Goal: Task Accomplishment & Management: Manage account settings

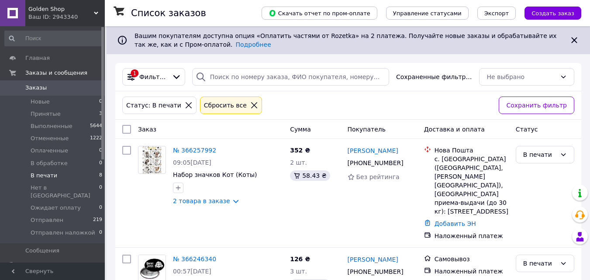
click at [48, 174] on span "В печати" at bounding box center [44, 175] width 27 height 8
click at [55, 111] on span "Принятые" at bounding box center [46, 114] width 30 height 8
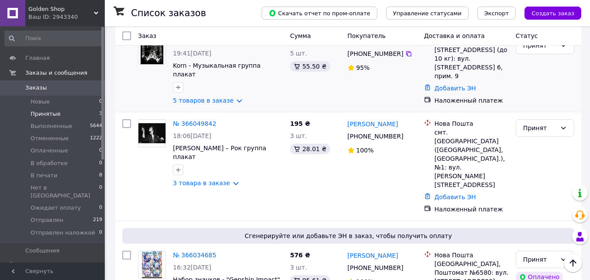
scroll to position [94, 0]
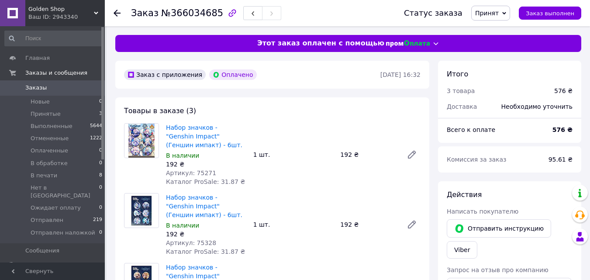
click at [498, 13] on span "Принят" at bounding box center [487, 13] width 24 height 7
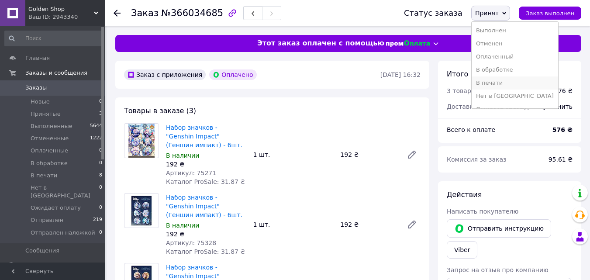
click at [504, 85] on li "В печати" at bounding box center [514, 82] width 86 height 13
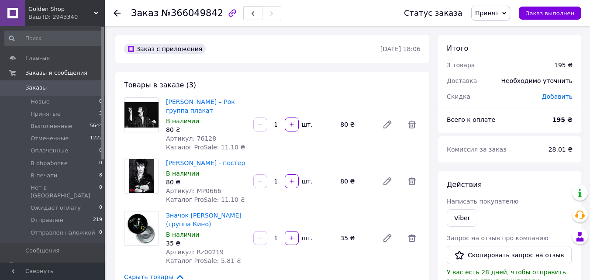
click at [498, 14] on span "Принят" at bounding box center [487, 13] width 24 height 7
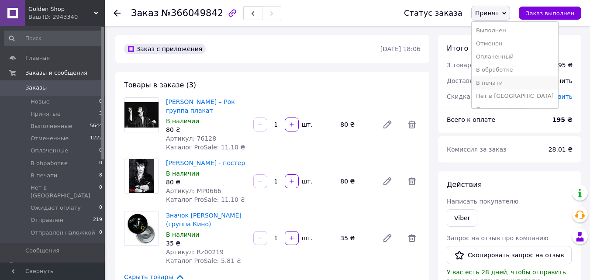
click at [502, 79] on li "В печати" at bounding box center [514, 82] width 86 height 13
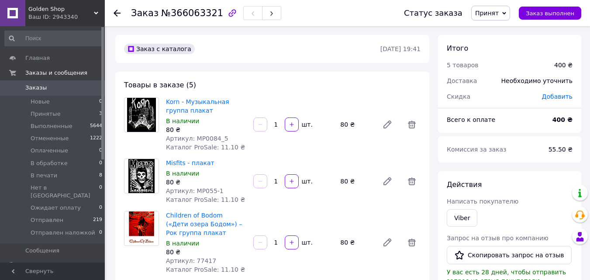
click at [498, 13] on span "Принят" at bounding box center [487, 13] width 24 height 7
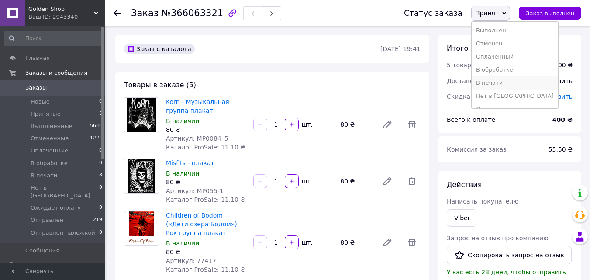
click at [501, 81] on li "В печати" at bounding box center [514, 82] width 86 height 13
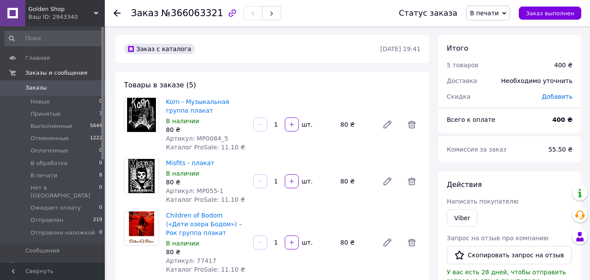
drag, startPoint x: 120, startPoint y: 234, endPoint x: 120, endPoint y: 216, distance: 17.9
click at [119, 234] on div "Товары в заказе (5) Korn - Музыкальная группа плакат В наличии 80 ₴ Артикул: MP…" at bounding box center [272, 264] width 314 height 384
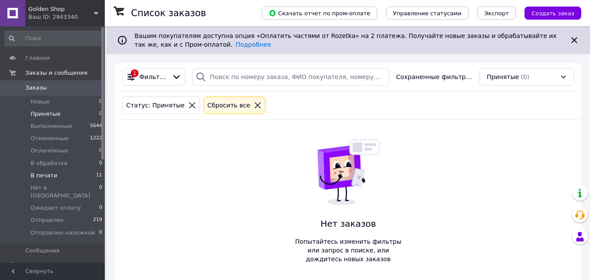
click at [58, 175] on li "В печати 11" at bounding box center [53, 175] width 107 height 12
